Goal: Task Accomplishment & Management: Manage account settings

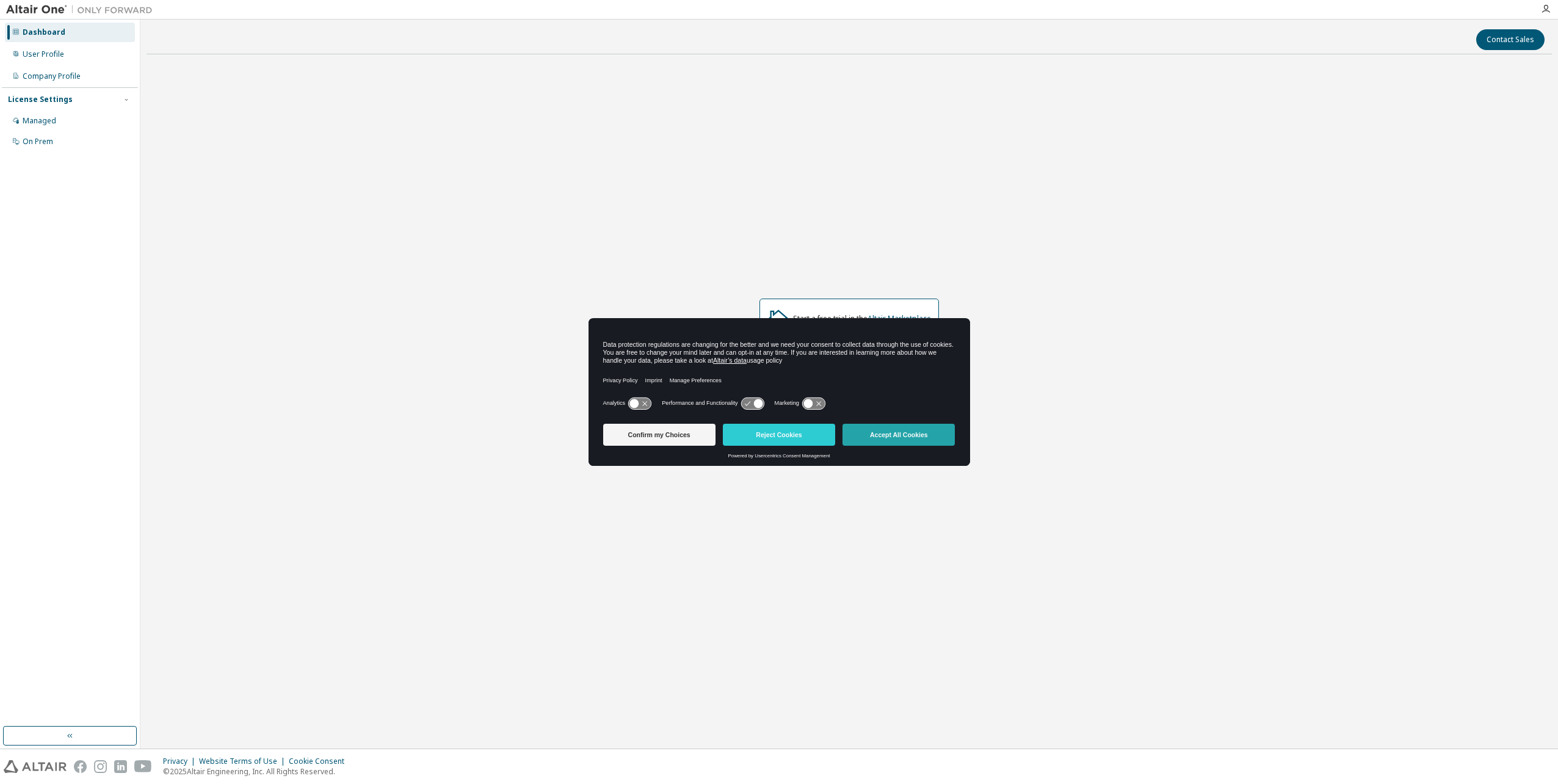
click at [892, 440] on button "Accept All Cookies" at bounding box center [899, 434] width 112 height 22
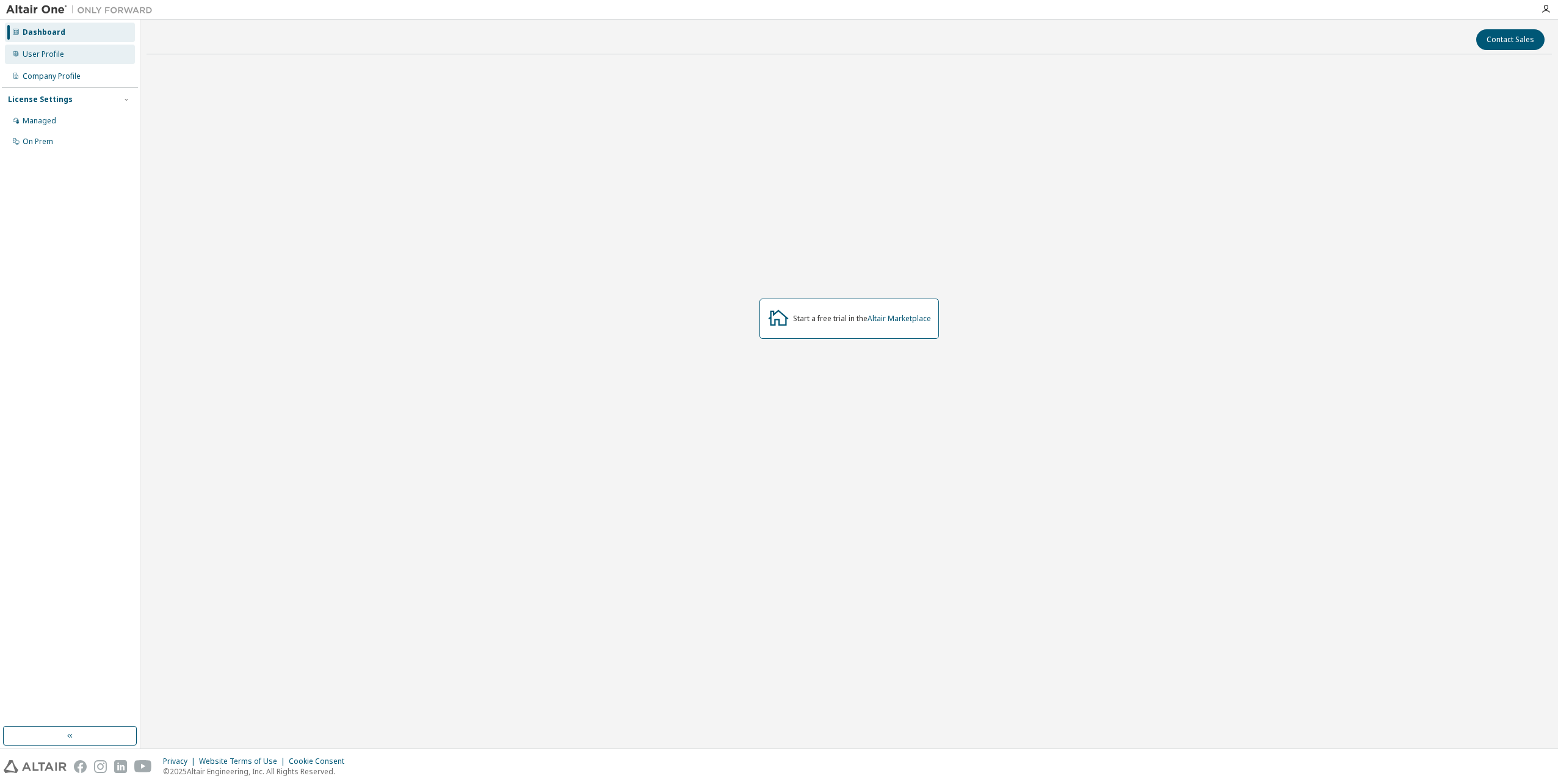
click at [42, 51] on div "User Profile" at bounding box center [43, 54] width 42 height 10
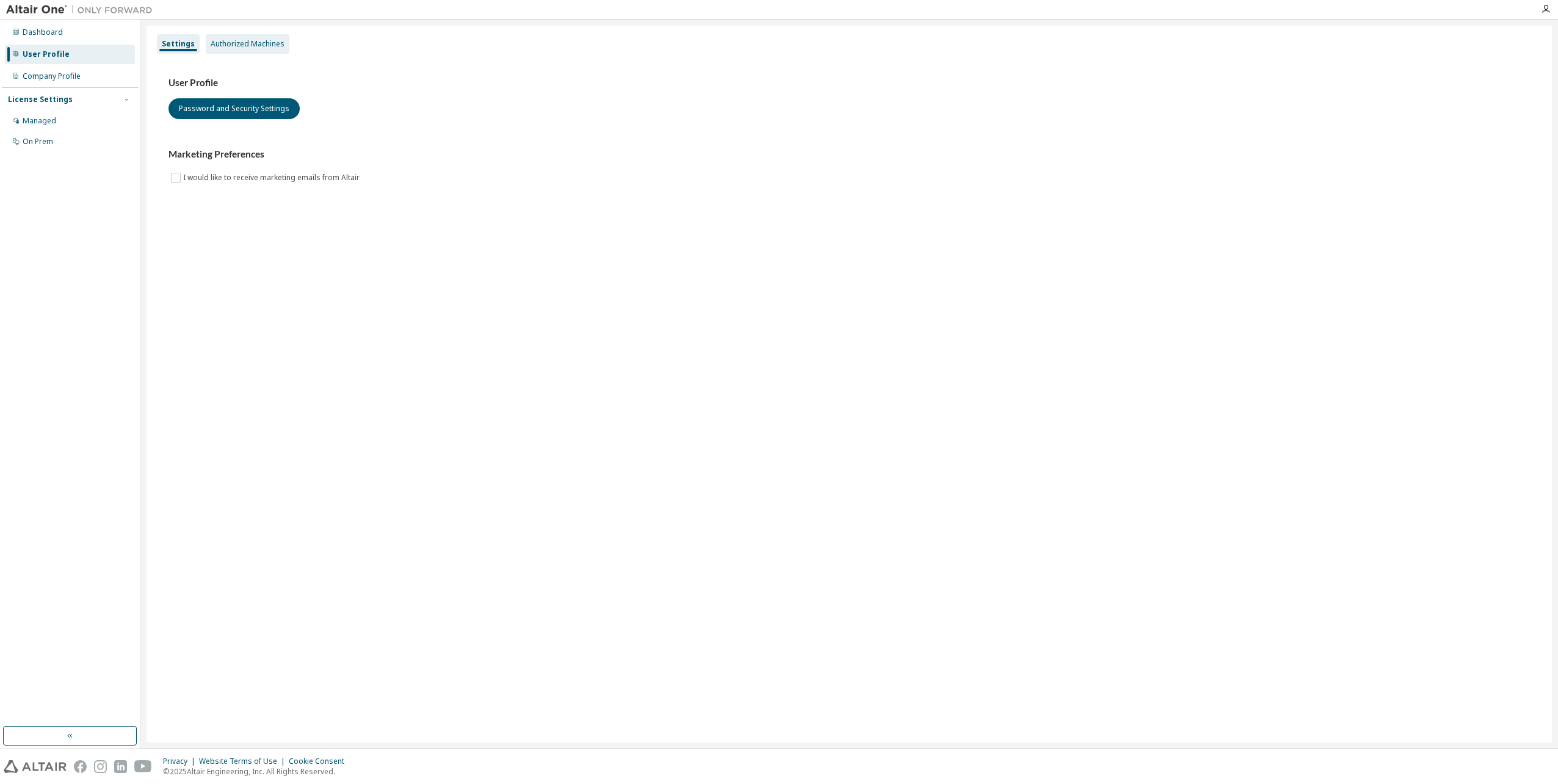
click at [229, 39] on div "Authorized Machines" at bounding box center [247, 44] width 74 height 10
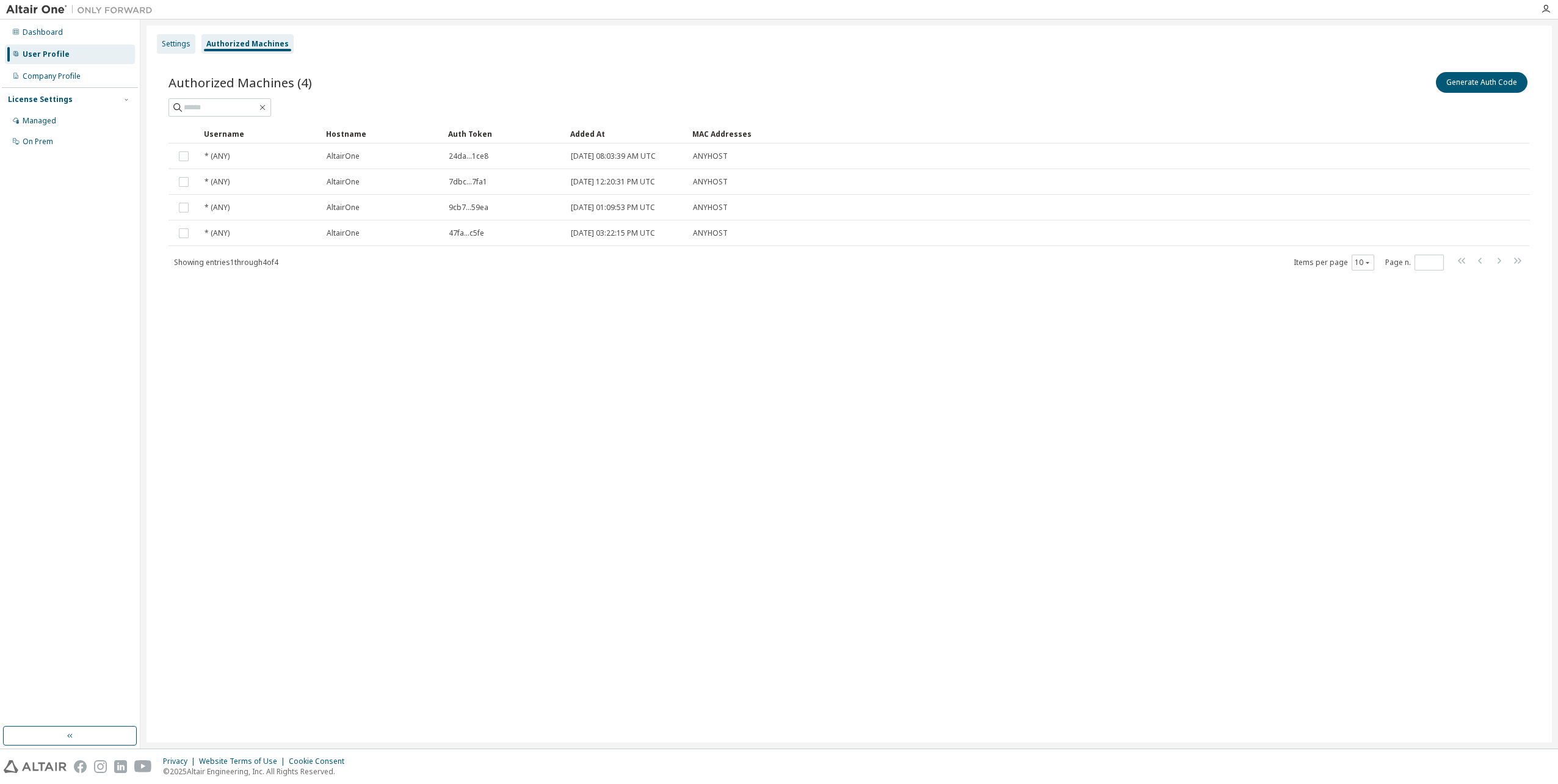
click at [179, 42] on div "Settings" at bounding box center [176, 44] width 29 height 10
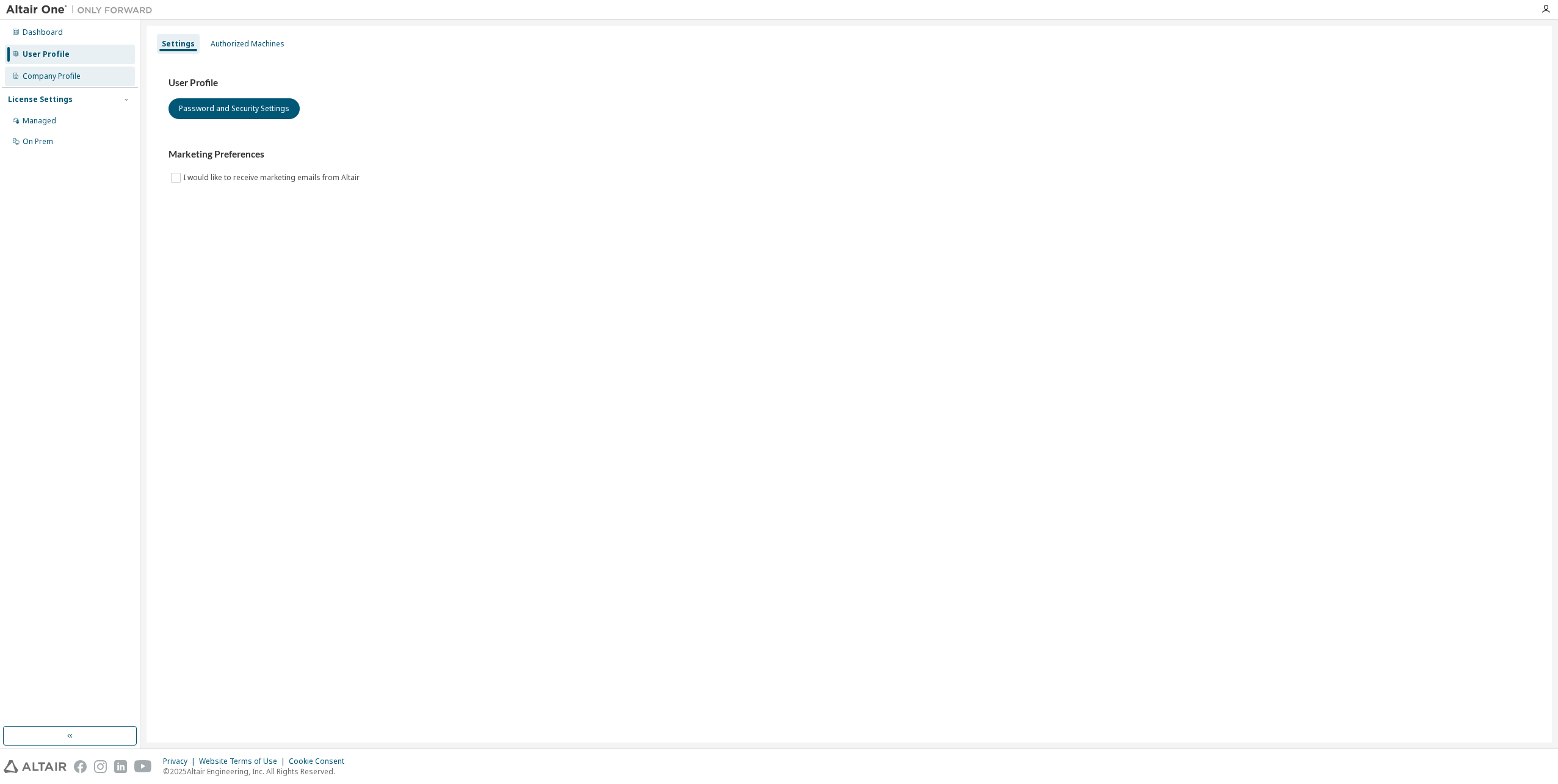
click at [48, 80] on div "Company Profile" at bounding box center [51, 76] width 58 height 10
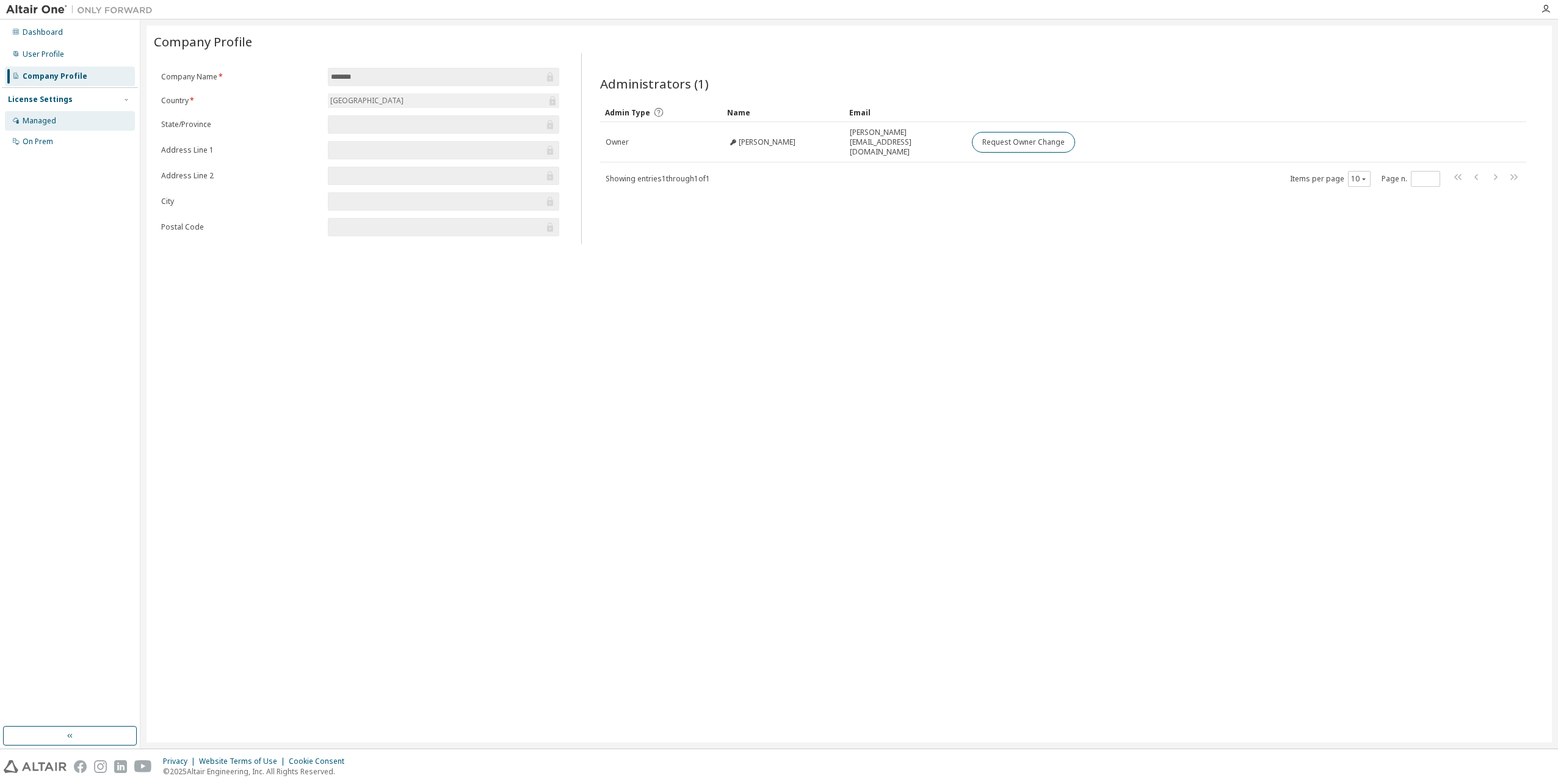
click at [55, 122] on div "Managed" at bounding box center [70, 121] width 130 height 20
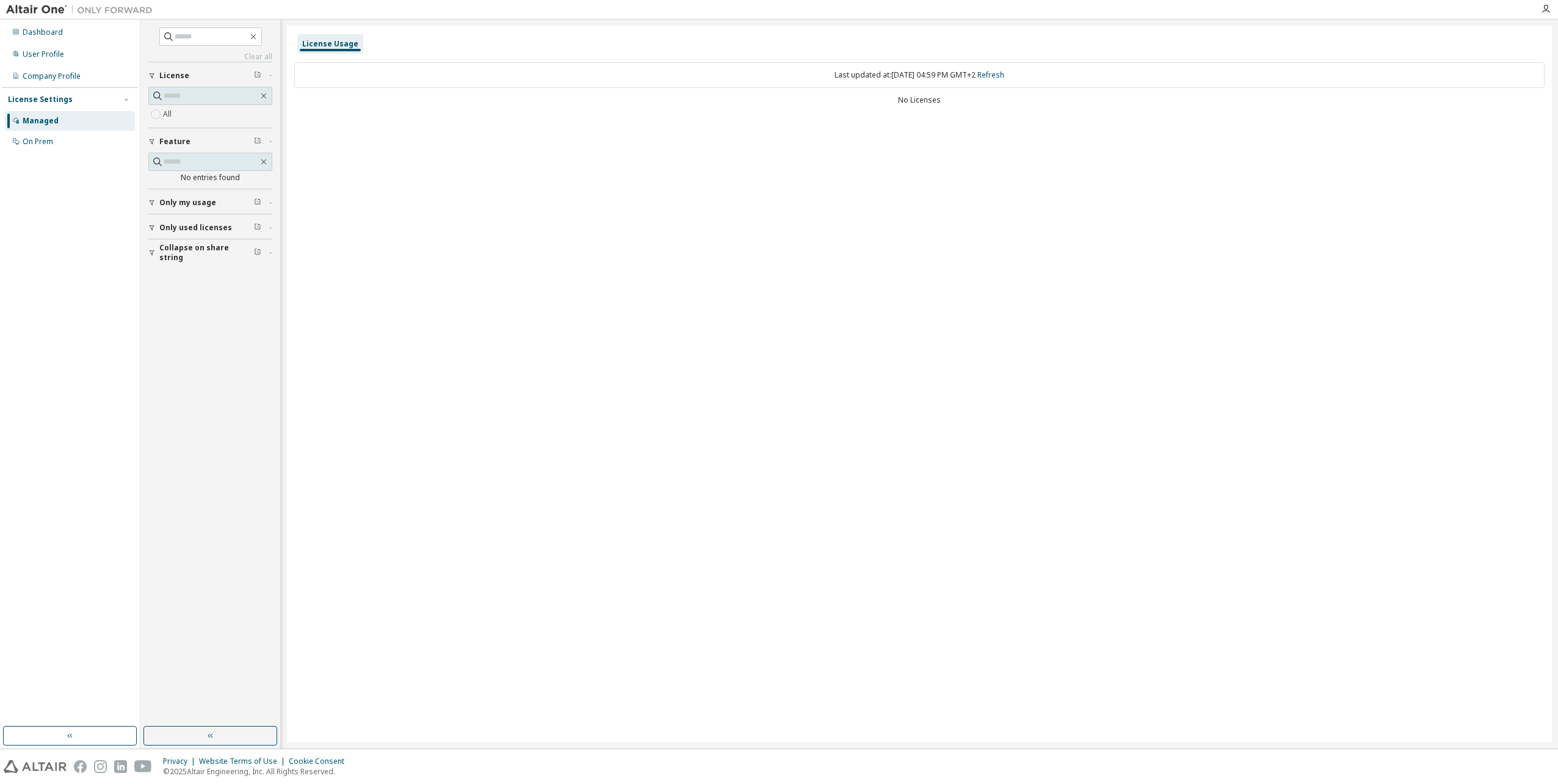
click at [189, 204] on span "Only my usage" at bounding box center [188, 202] width 57 height 10
click at [180, 259] on span "Only used licenses" at bounding box center [195, 262] width 72 height 10
click at [185, 327] on span "Collapse on share string" at bounding box center [207, 324] width 95 height 20
click at [178, 113] on div "All" at bounding box center [210, 114] width 124 height 14
click at [32, 142] on div "On Prem" at bounding box center [37, 141] width 30 height 10
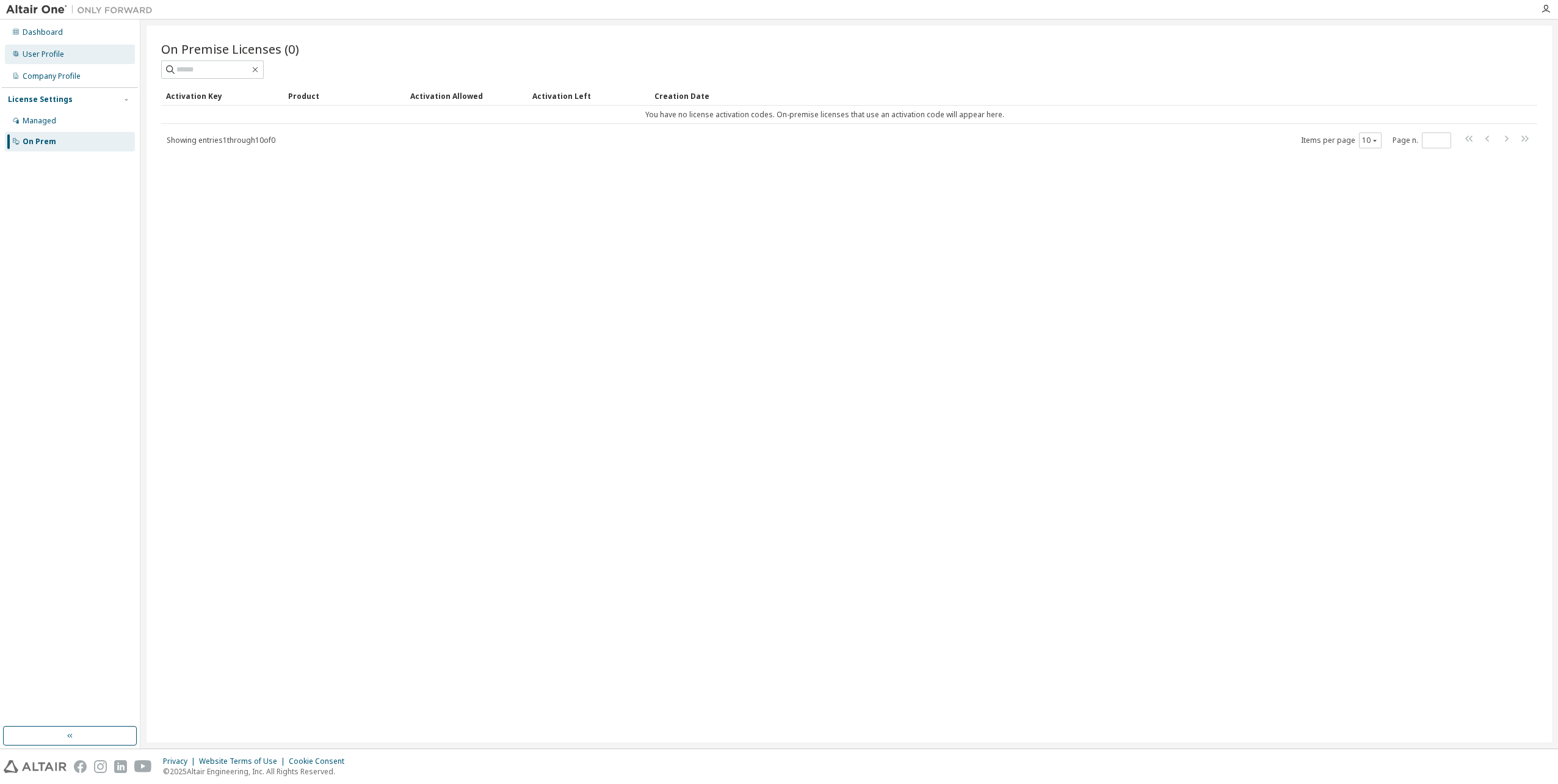
click at [43, 52] on div "User Profile" at bounding box center [43, 54] width 42 height 10
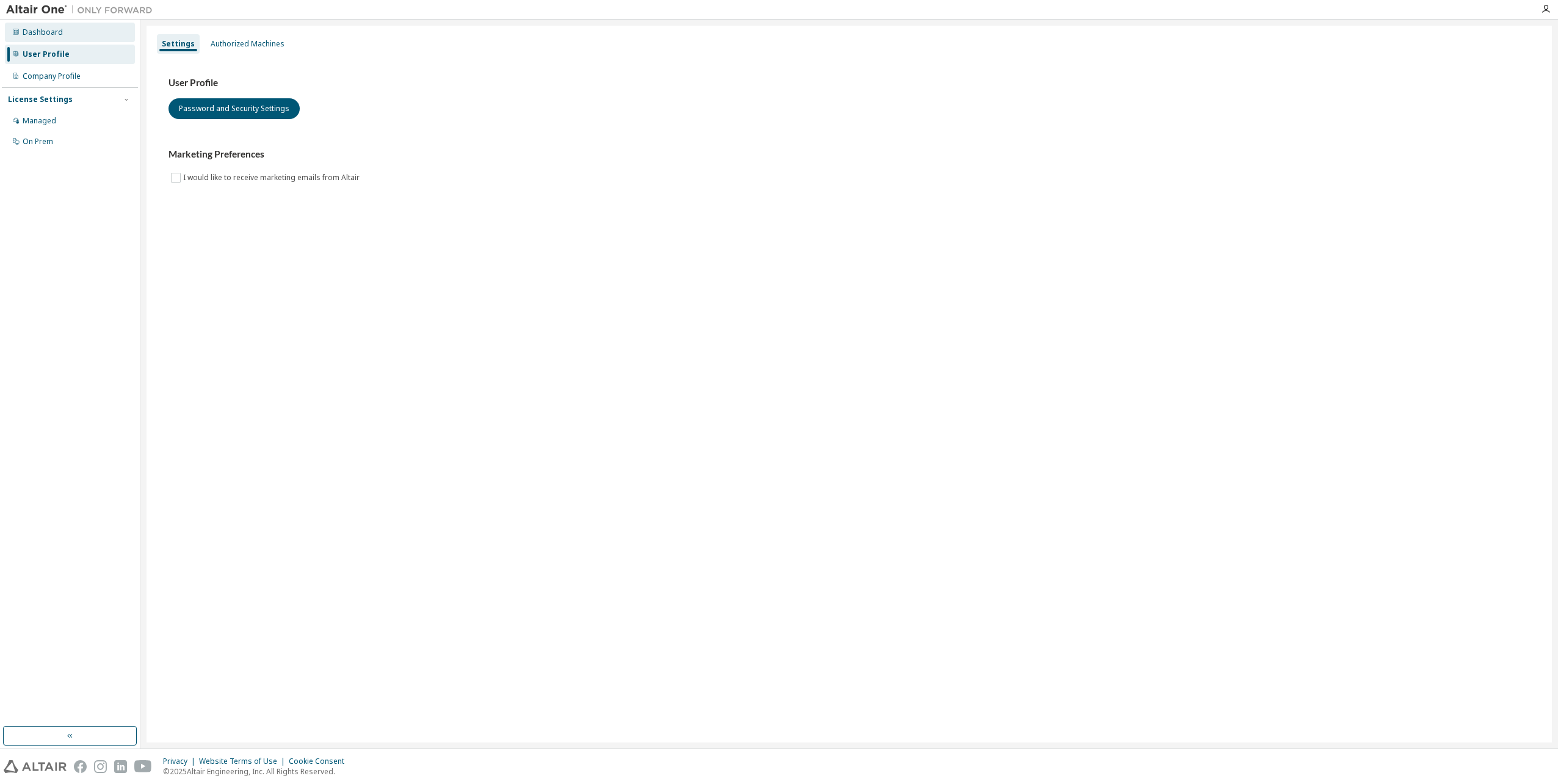
click at [44, 34] on div "Dashboard" at bounding box center [42, 32] width 40 height 10
